Goal: Information Seeking & Learning: Learn about a topic

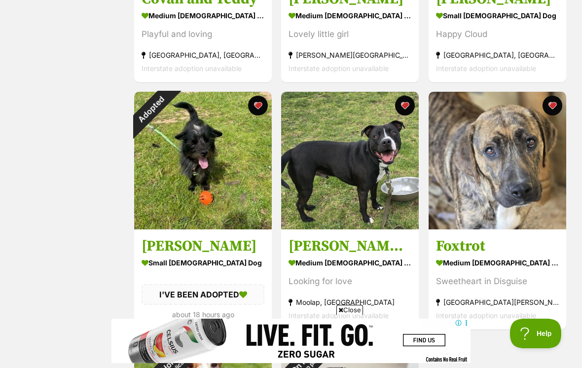
scroll to position [1347, 0]
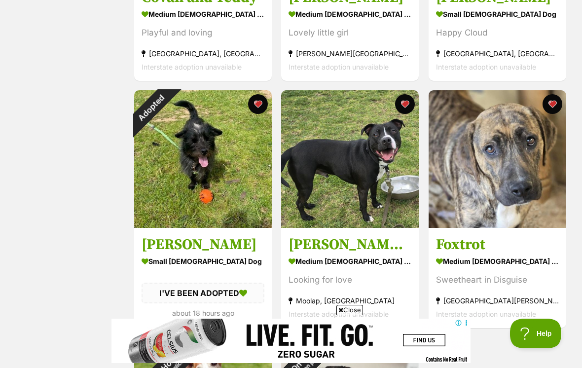
click at [169, 110] on div "Adopted" at bounding box center [151, 107] width 35 height 35
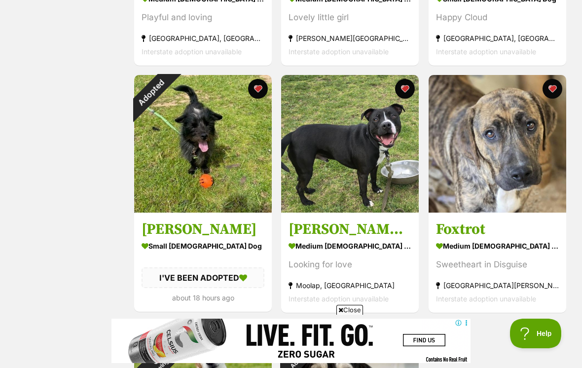
click at [266, 92] on button "favourite" at bounding box center [258, 89] width 20 height 20
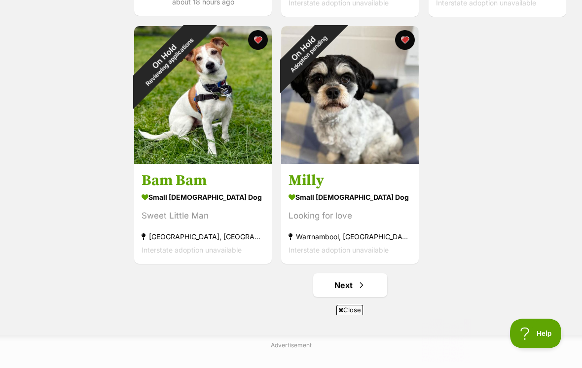
scroll to position [0, 0]
click at [364, 288] on span "Next page" at bounding box center [362, 285] width 10 height 12
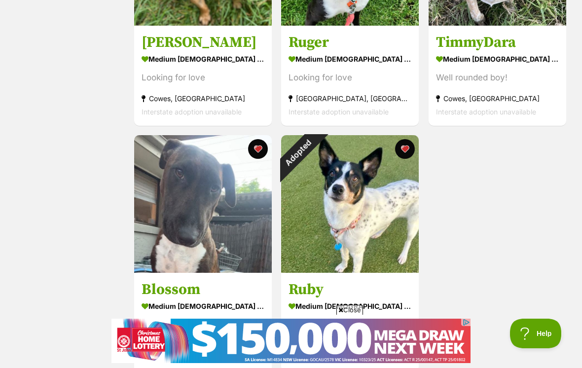
scroll to position [1548, 0]
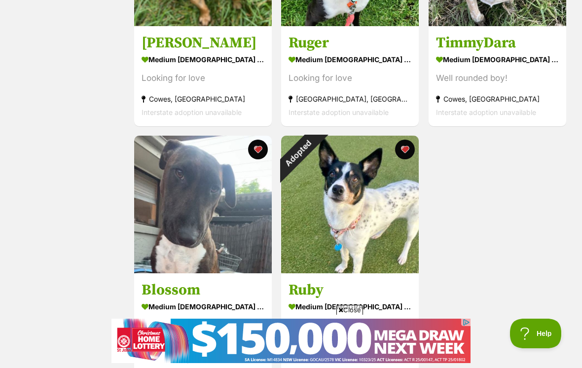
click at [316, 152] on div "Adopted" at bounding box center [298, 153] width 35 height 35
click at [408, 153] on button "favourite" at bounding box center [406, 150] width 20 height 20
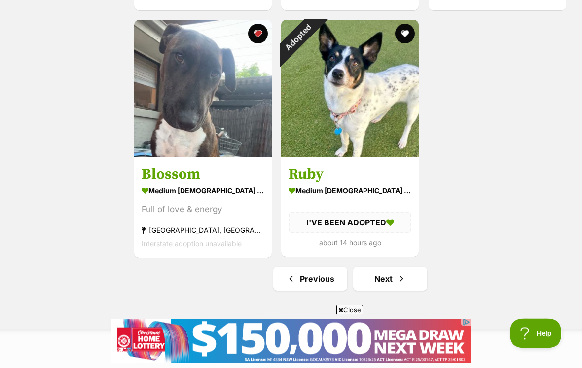
scroll to position [1664, 0]
click at [404, 281] on span "Next page" at bounding box center [402, 279] width 10 height 12
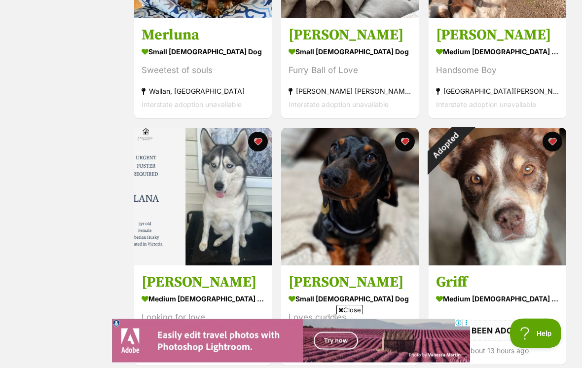
scroll to position [321, 0]
click at [463, 147] on div "Adopted" at bounding box center [446, 145] width 35 height 35
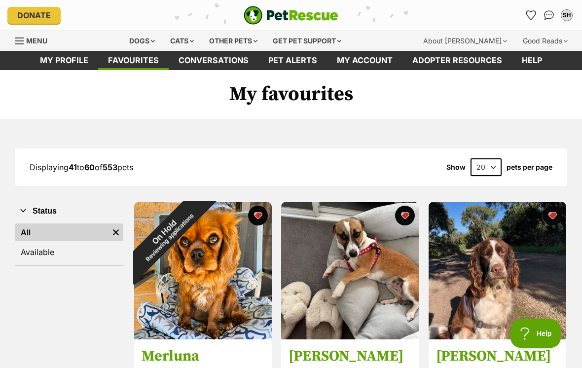
scroll to position [336, 0]
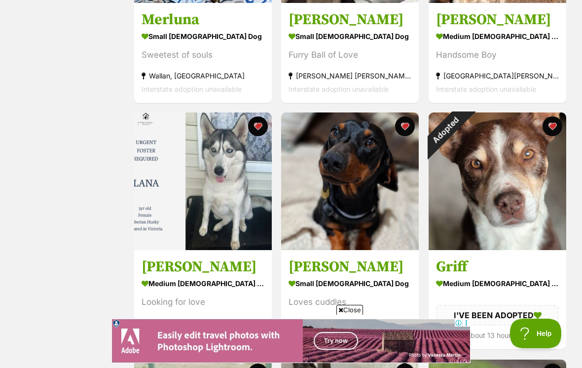
click at [554, 129] on button "favourite" at bounding box center [553, 126] width 20 height 20
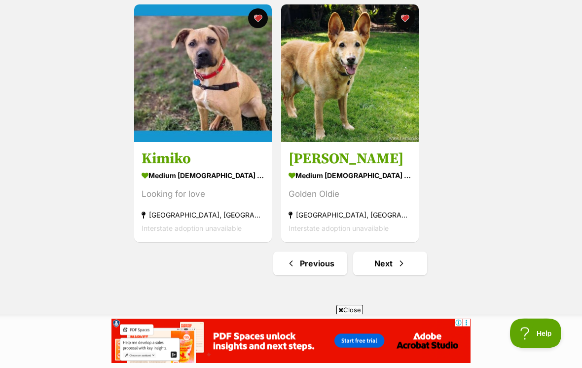
scroll to position [1685, 0]
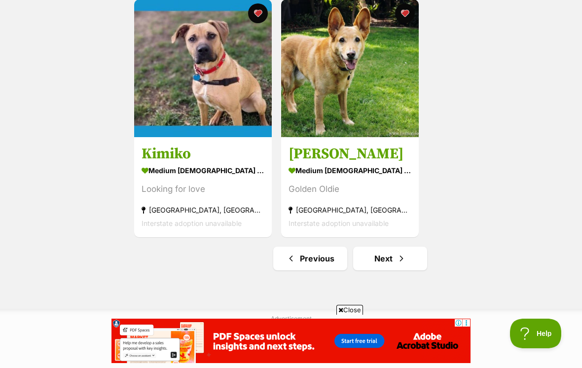
click at [400, 262] on span "Next page" at bounding box center [402, 259] width 10 height 12
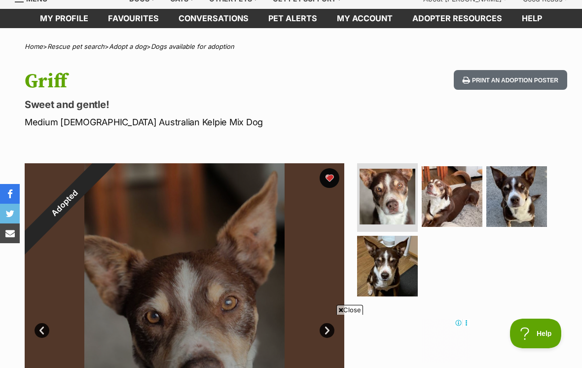
scroll to position [57, 0]
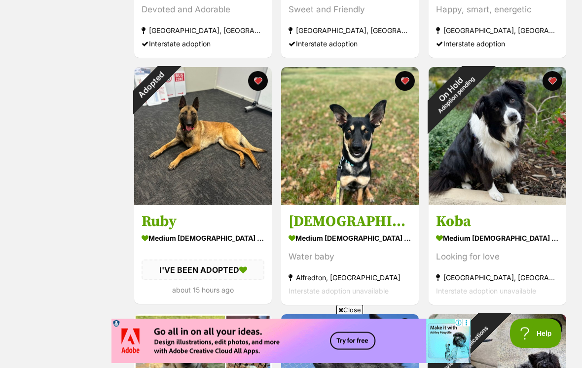
scroll to position [382, 0]
click at [169, 81] on div "Adopted" at bounding box center [151, 84] width 35 height 35
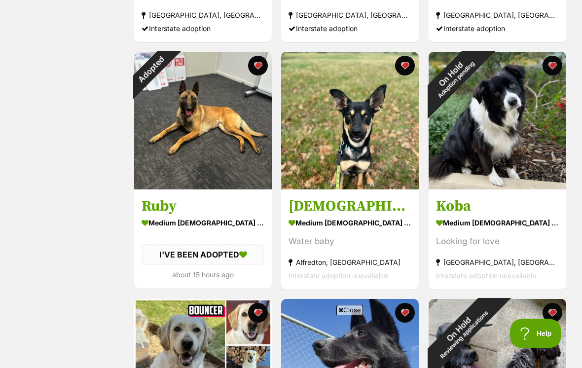
click at [169, 65] on div "Adopted" at bounding box center [151, 69] width 35 height 35
click at [257, 64] on button "favourite" at bounding box center [258, 66] width 20 height 20
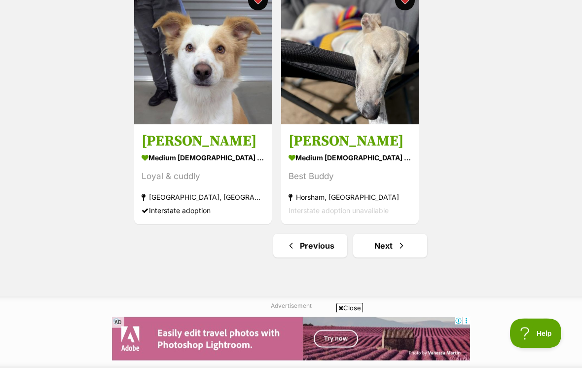
scroll to position [1699, 0]
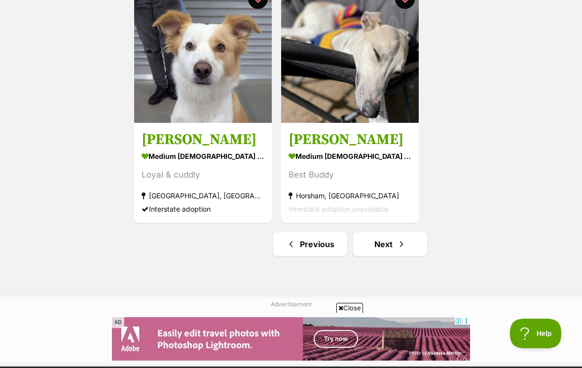
click at [396, 247] on link "Next" at bounding box center [390, 244] width 74 height 24
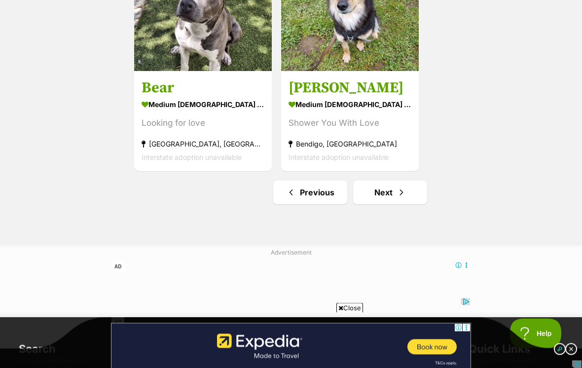
scroll to position [1751, 0]
click at [403, 195] on span "Next page" at bounding box center [402, 192] width 10 height 12
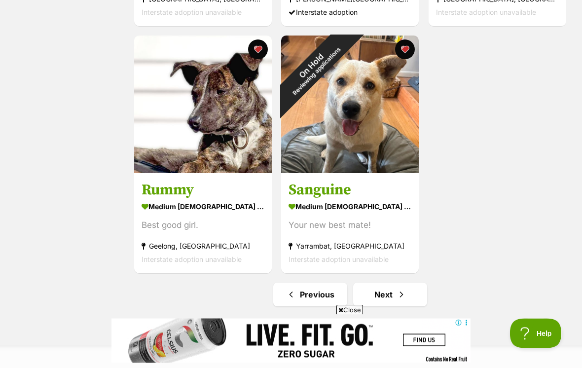
scroll to position [1649, 0]
